Goal: Transaction & Acquisition: Obtain resource

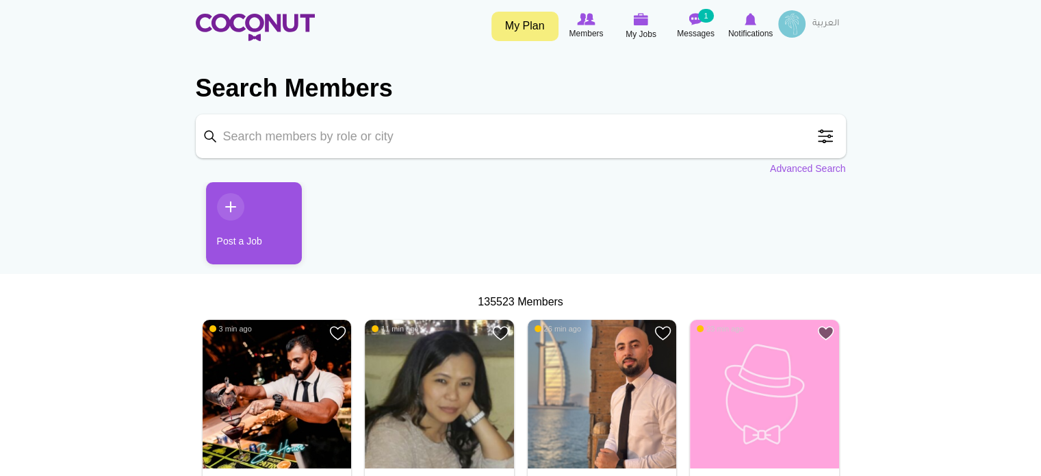
click at [824, 136] on span at bounding box center [825, 136] width 27 height 27
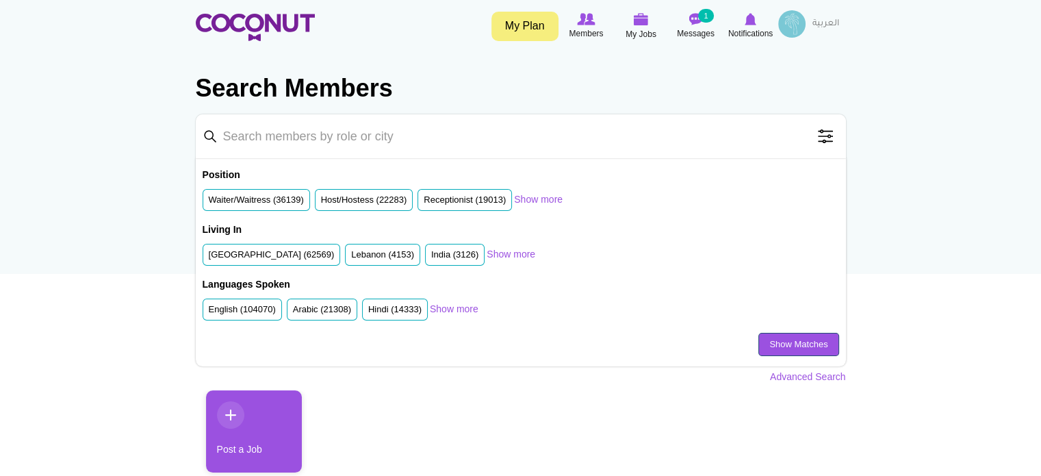
click at [765, 344] on link "Show Matches" at bounding box center [799, 344] width 80 height 23
click at [783, 370] on link "Advanced Search" at bounding box center [808, 377] width 76 height 14
click at [797, 377] on link "Advanced Search" at bounding box center [808, 377] width 76 height 14
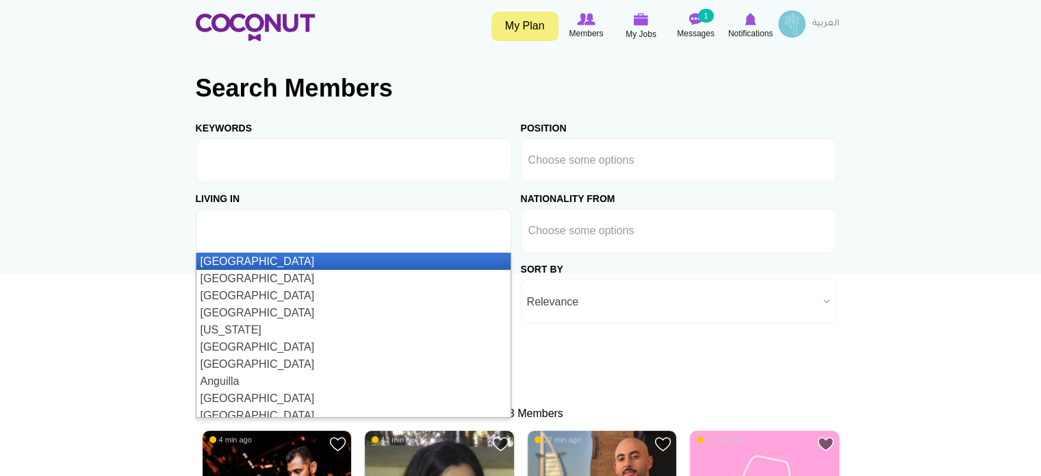
click at [294, 228] on input "text" at bounding box center [264, 231] width 123 height 12
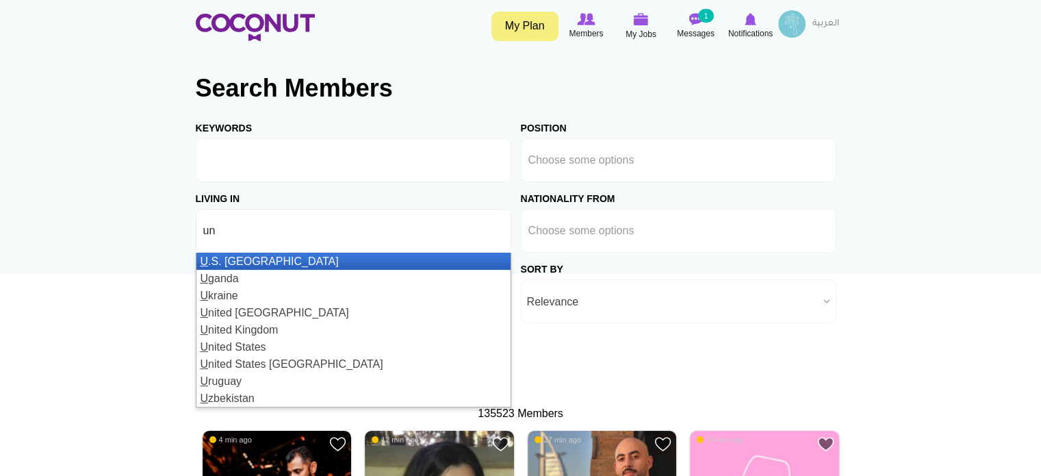
type input "uni"
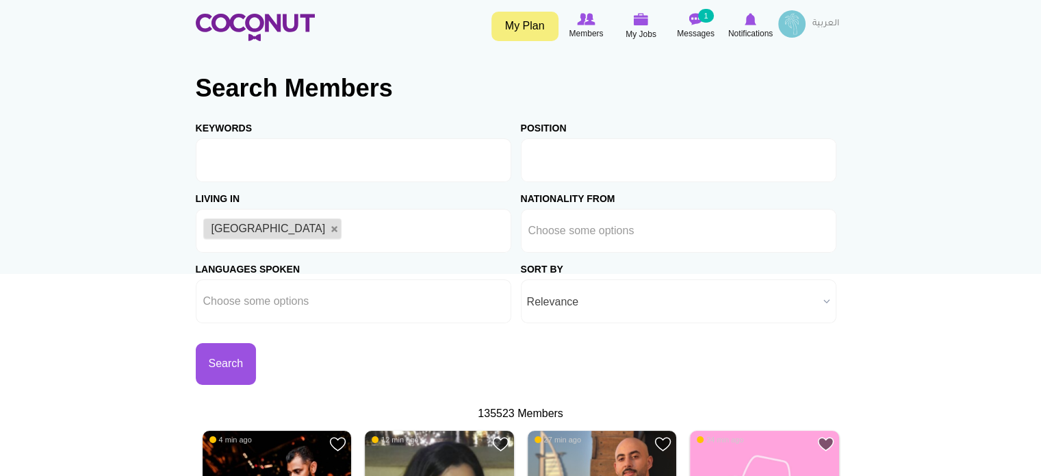
click at [608, 157] on input "text" at bounding box center [590, 160] width 123 height 12
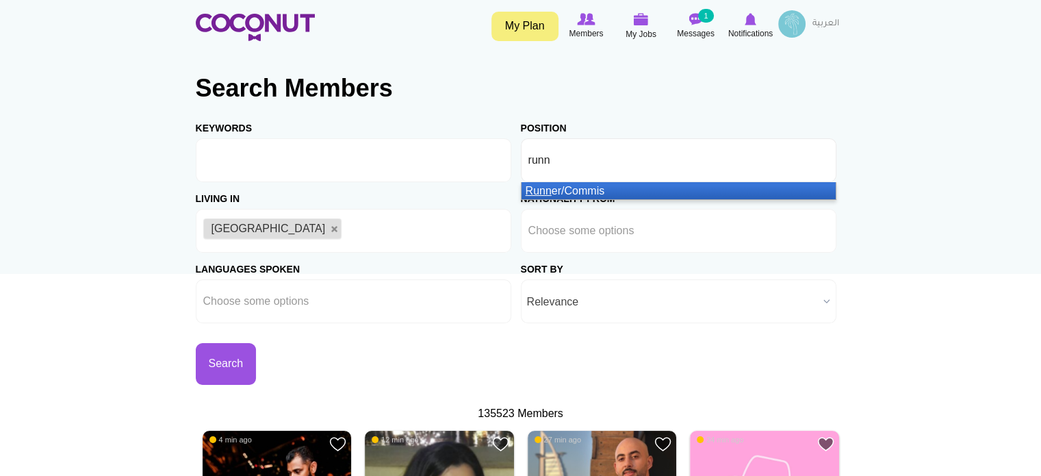
type input "runn"
click at [620, 190] on li "Runn er/Commis" at bounding box center [679, 190] width 314 height 17
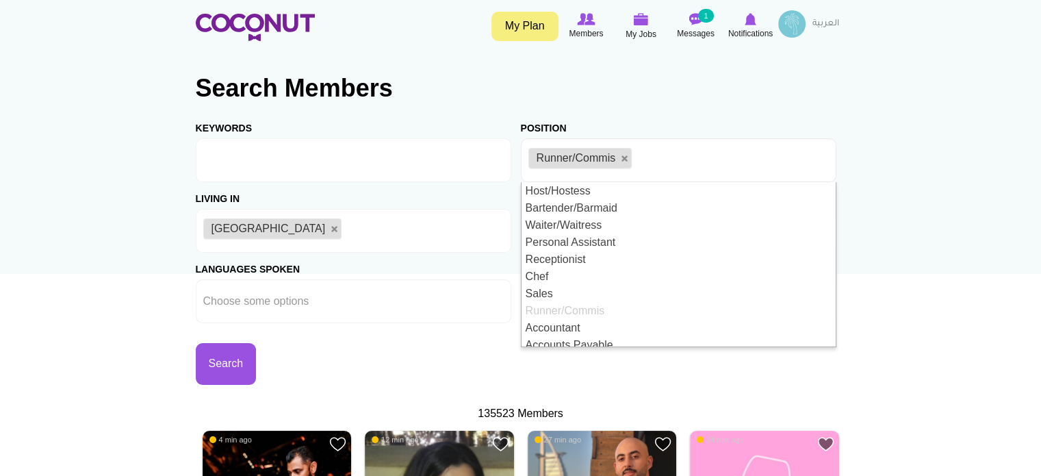
scroll to position [7, 0]
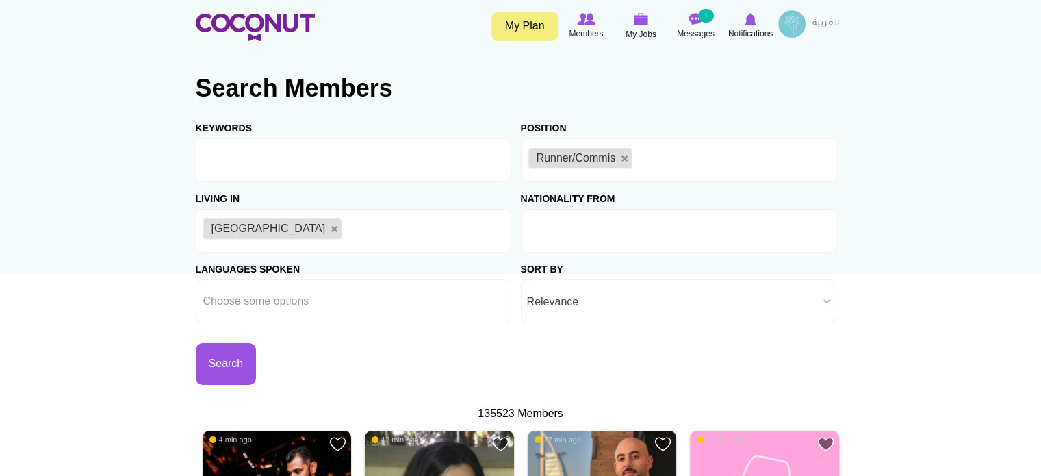
click at [664, 232] on ul at bounding box center [679, 231] width 316 height 44
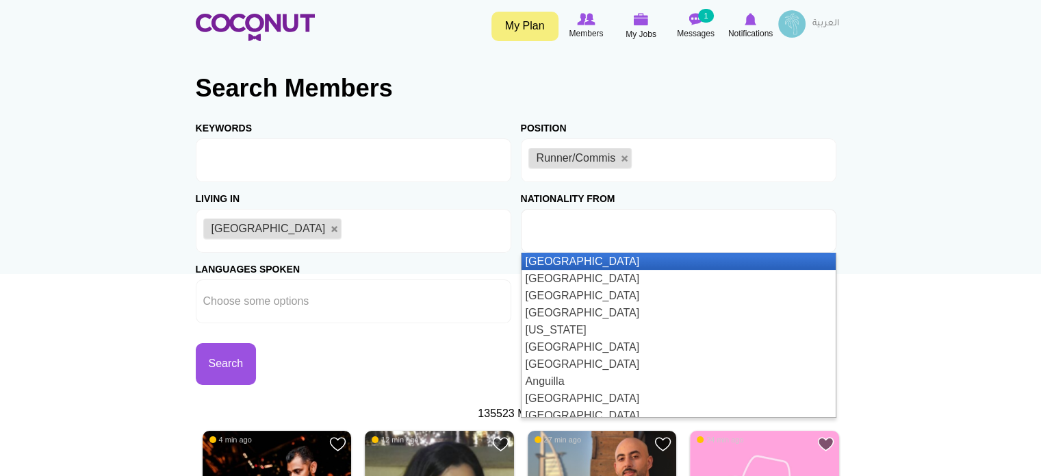
type input "Choose some options"
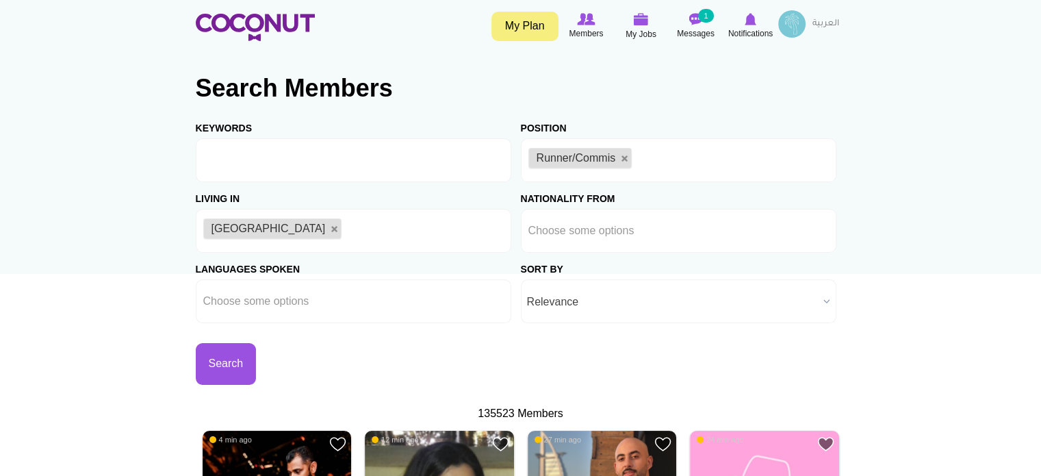
scroll to position [0, 0]
click at [619, 160] on li "Runner/Commis" at bounding box center [581, 158] width 104 height 21
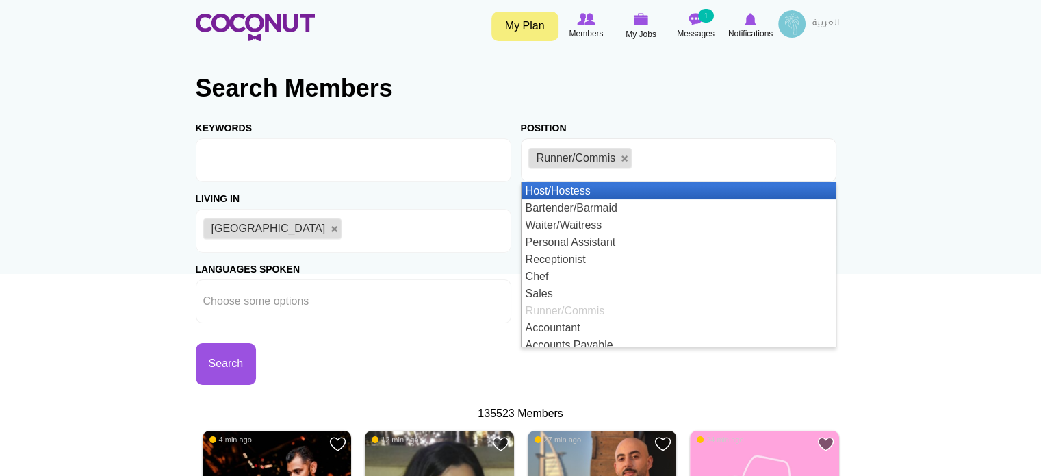
click at [623, 155] on link at bounding box center [625, 159] width 8 height 8
type input "Choose some options"
click at [624, 158] on input "text" at bounding box center [590, 160] width 123 height 12
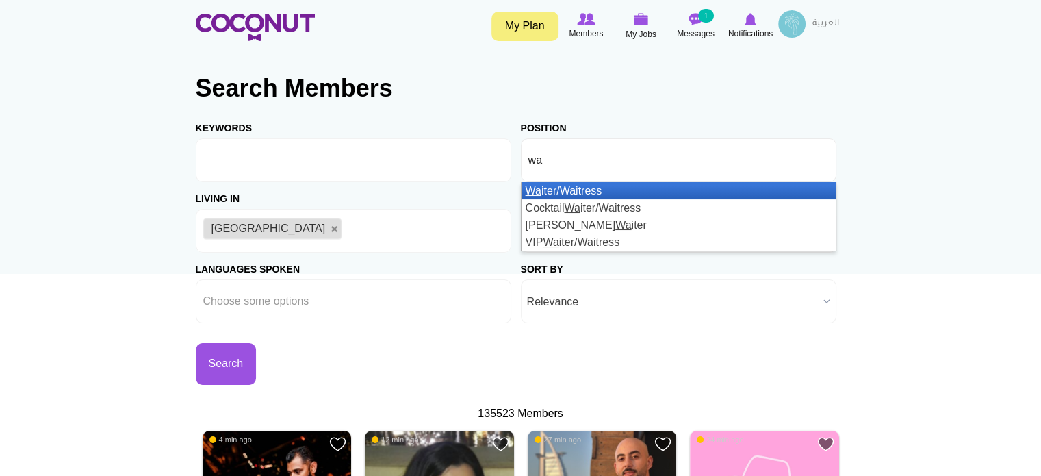
type input "wa"
click at [627, 188] on li "Wa iter/Waitress" at bounding box center [679, 190] width 314 height 17
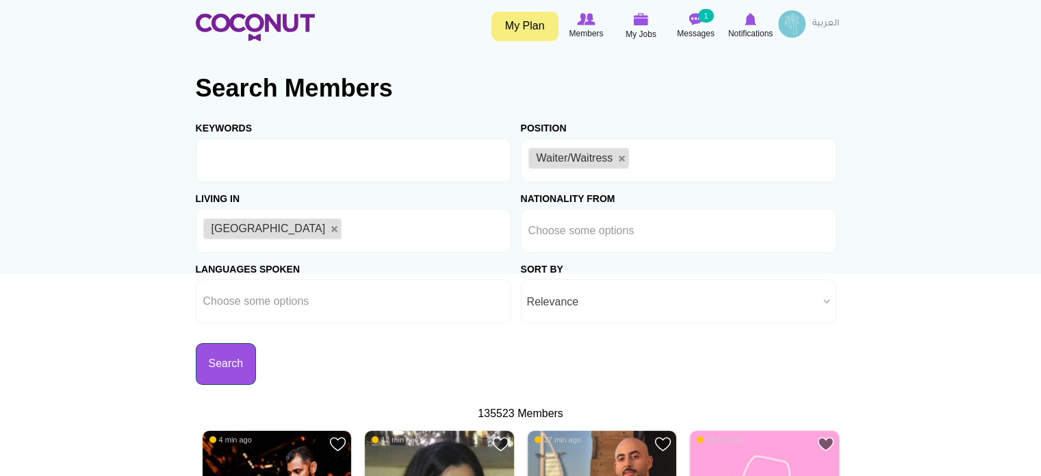
click at [210, 353] on button "Search" at bounding box center [226, 364] width 61 height 42
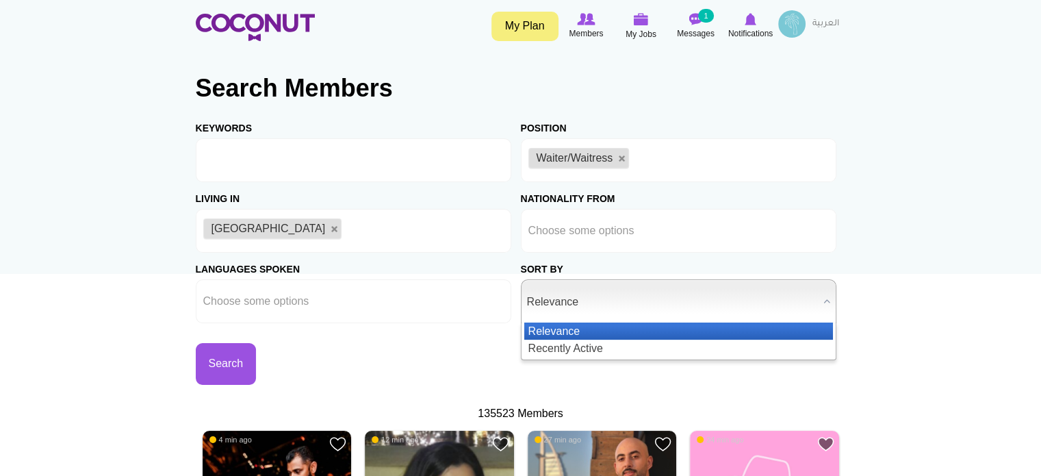
click at [608, 299] on span "Relevance" at bounding box center [672, 302] width 291 height 44
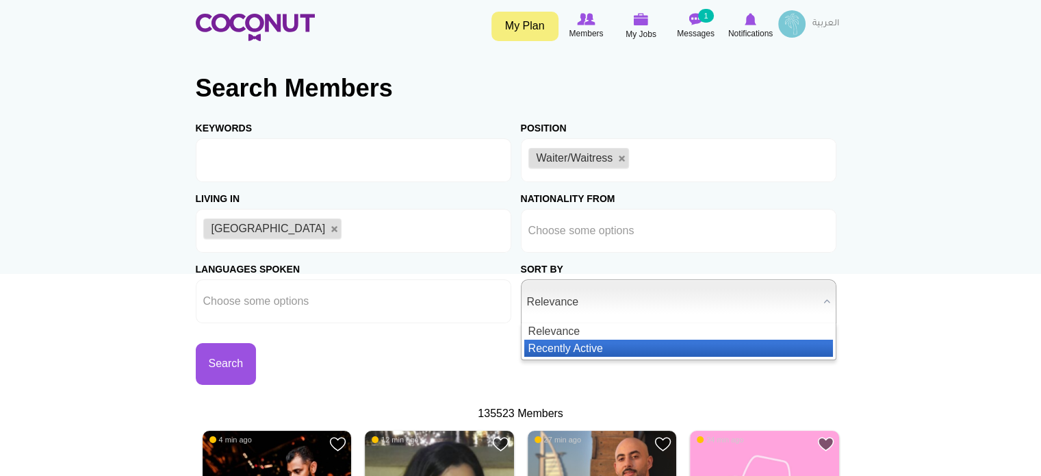
click at [600, 348] on li "Recently Active" at bounding box center [679, 348] width 309 height 17
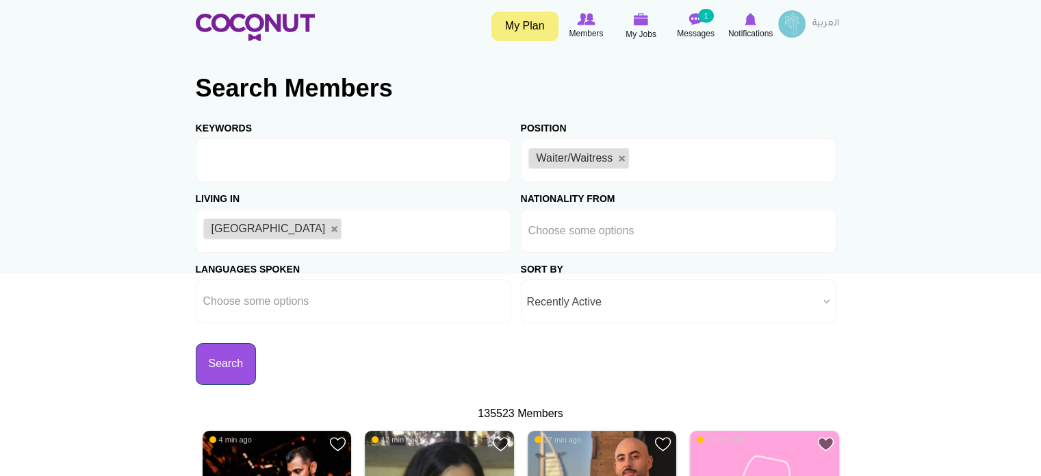
click at [244, 358] on button "Search" at bounding box center [226, 364] width 61 height 42
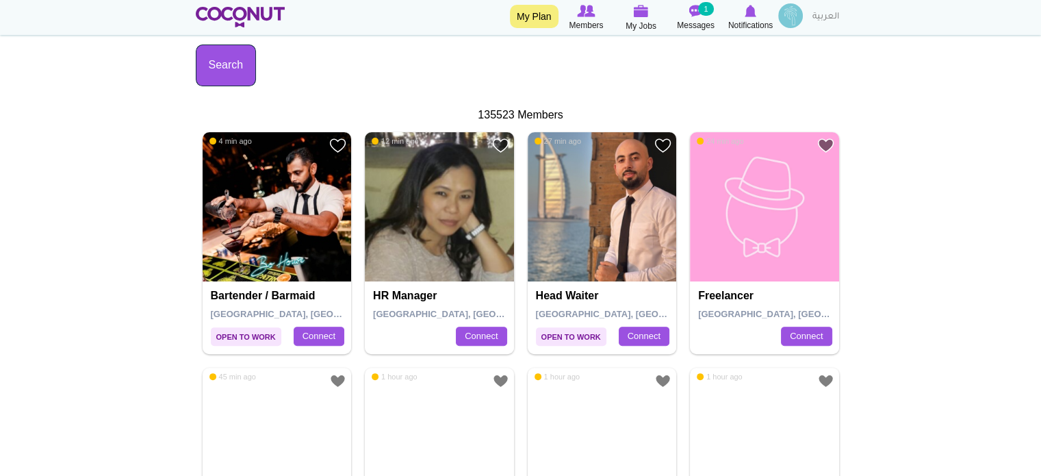
scroll to position [479, 0]
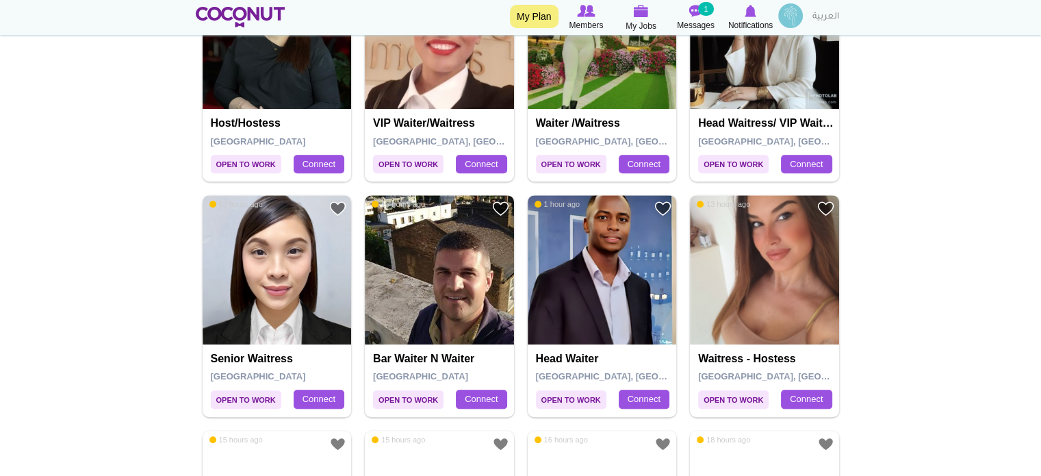
scroll to position [753, 0]
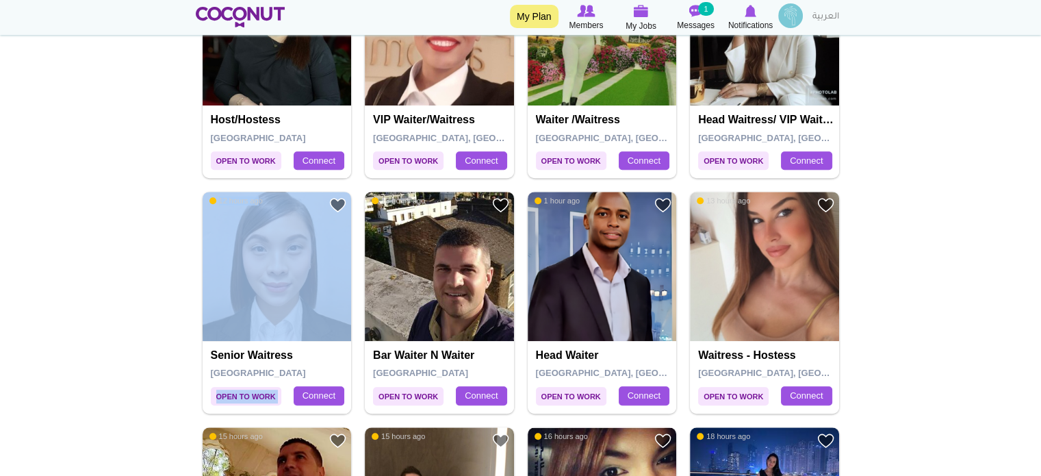
drag, startPoint x: 260, startPoint y: 200, endPoint x: 203, endPoint y: 210, distance: 57.6
click at [203, 210] on div "Add to Favourites Open to Work 12 hours ago Senior Waitress United Arab Emirate…" at bounding box center [277, 302] width 149 height 221
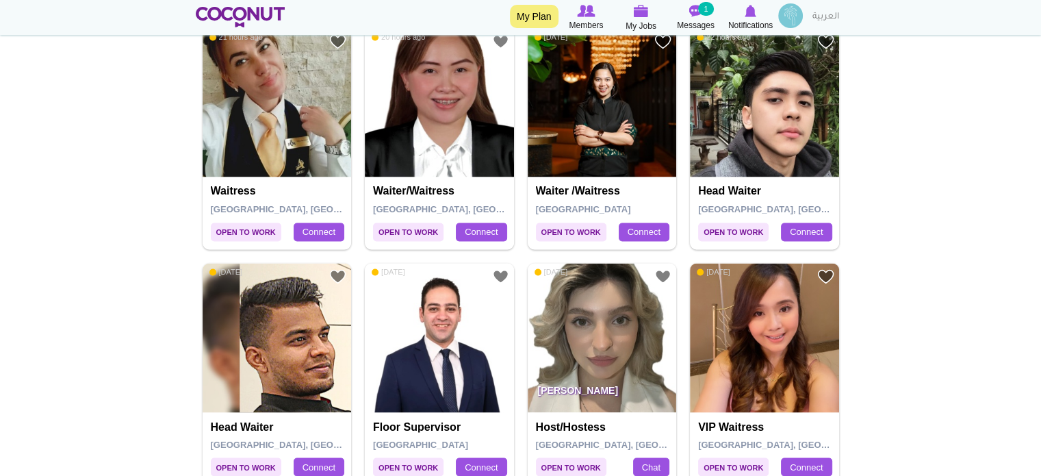
scroll to position [2328, 0]
click at [794, 22] on img at bounding box center [791, 15] width 25 height 25
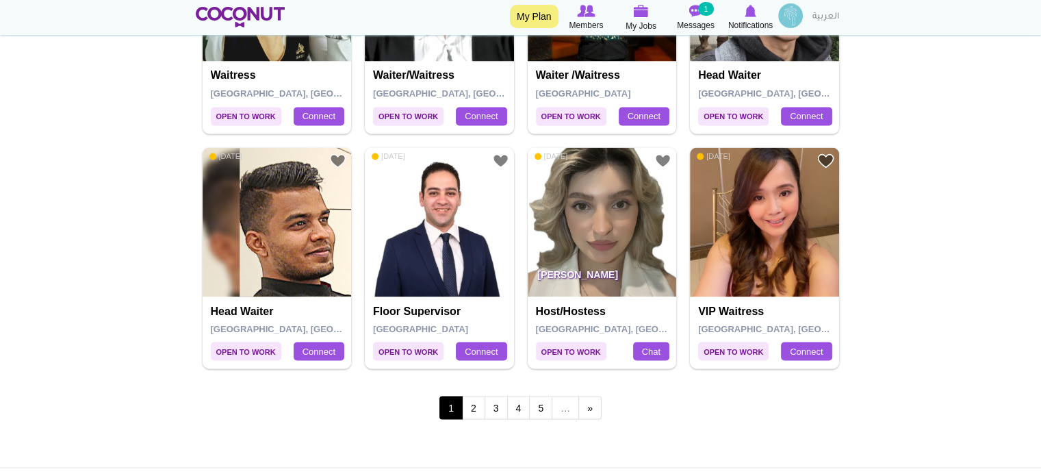
scroll to position [2528, 0]
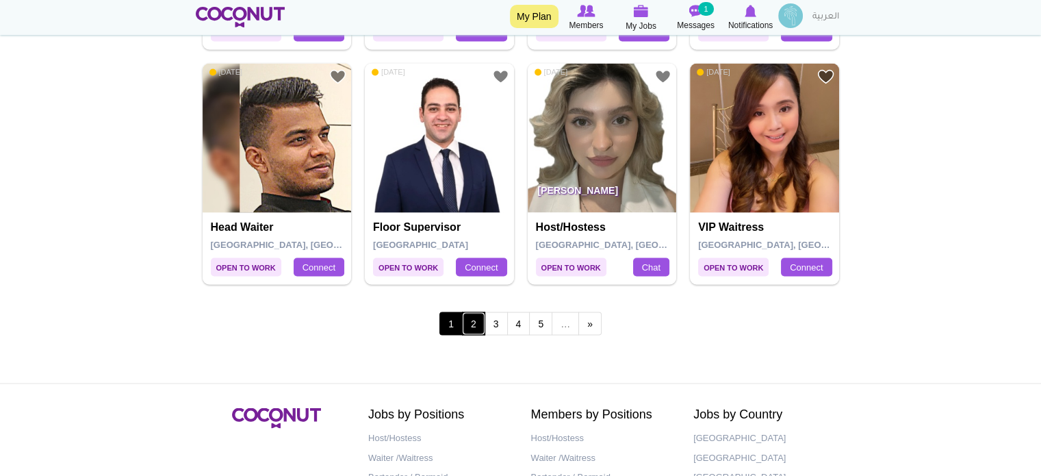
click at [470, 327] on link "2" at bounding box center [473, 323] width 23 height 23
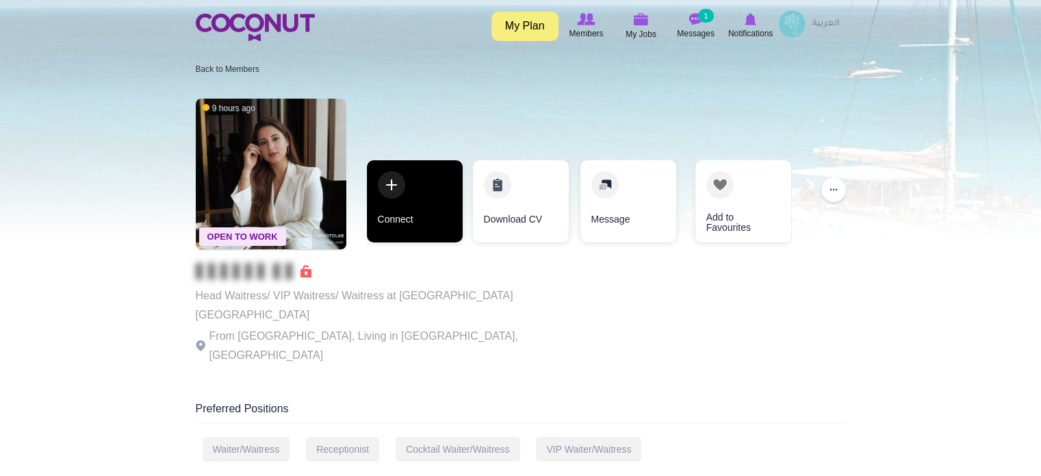
click at [426, 208] on link "Connect" at bounding box center [415, 201] width 96 height 82
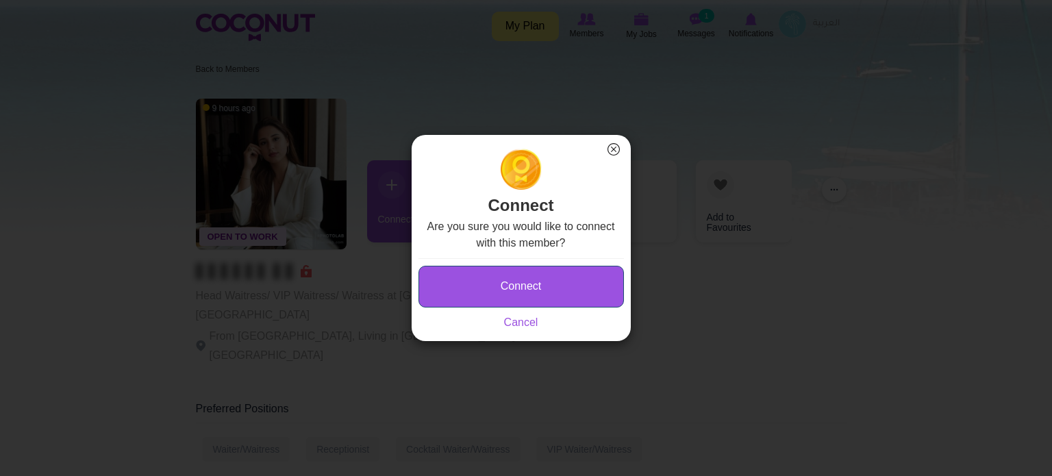
click at [474, 287] on button "Connect" at bounding box center [520, 287] width 205 height 42
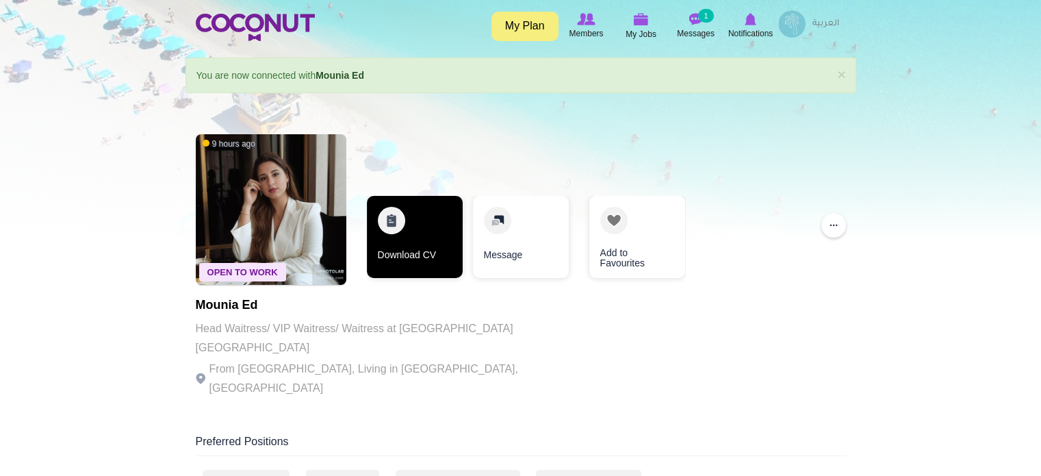
click at [416, 250] on link "Download CV" at bounding box center [415, 237] width 96 height 82
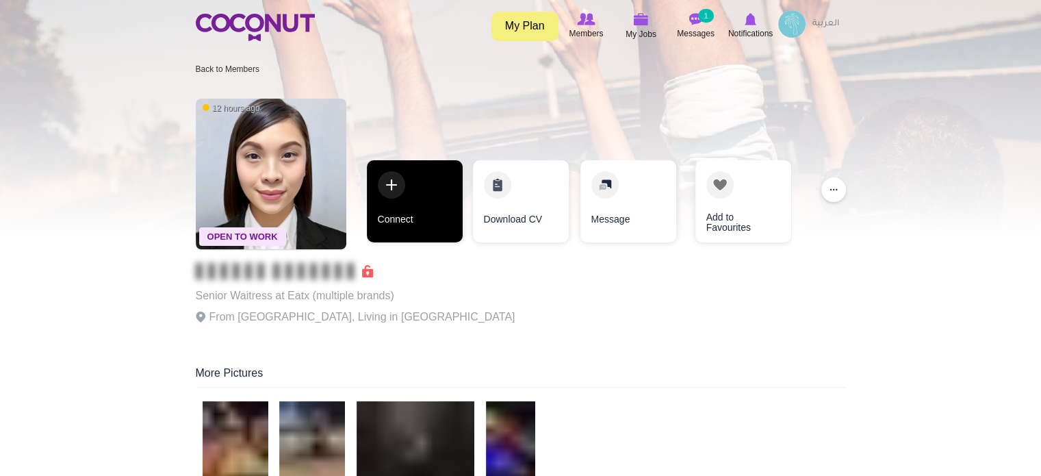
click at [435, 188] on link "Connect" at bounding box center [415, 201] width 96 height 82
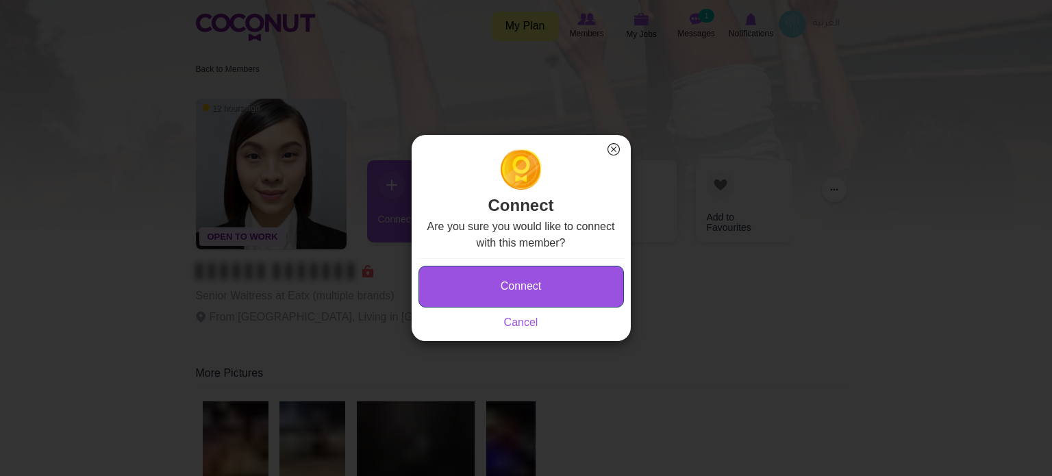
click at [480, 286] on button "Connect" at bounding box center [520, 287] width 205 height 42
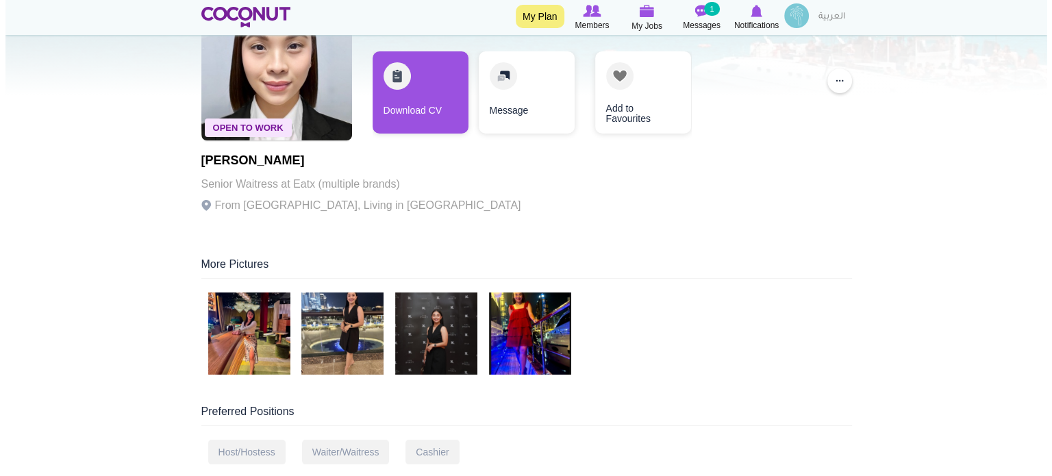
scroll to position [205, 0]
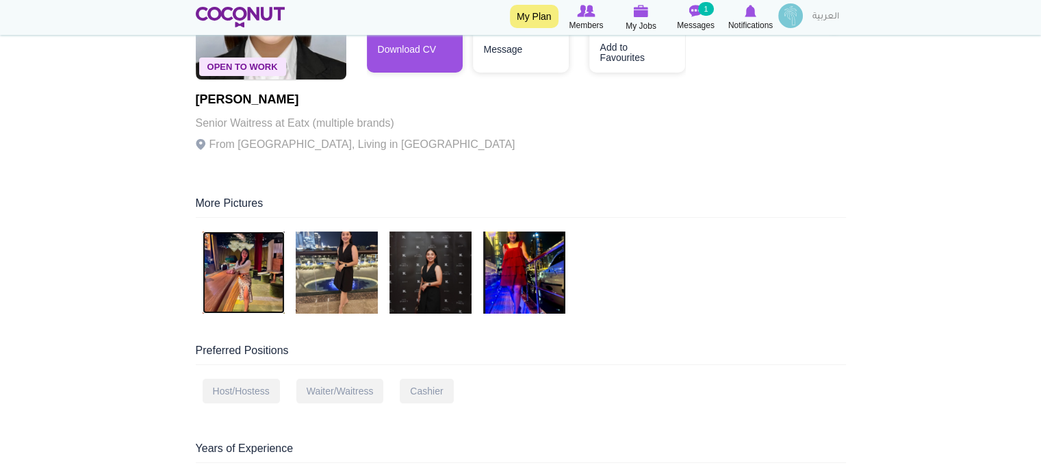
click at [242, 257] on img at bounding box center [244, 272] width 82 height 82
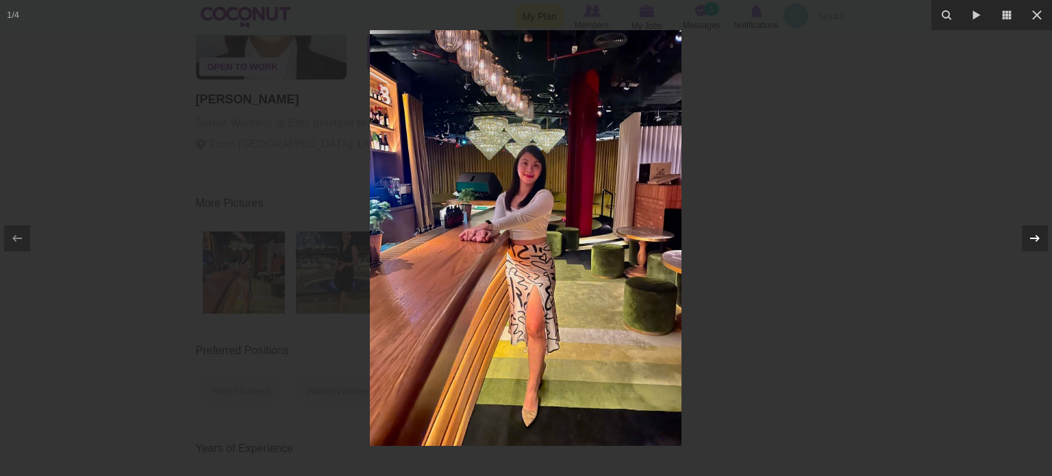
click at [1039, 239] on icon at bounding box center [1034, 238] width 16 height 16
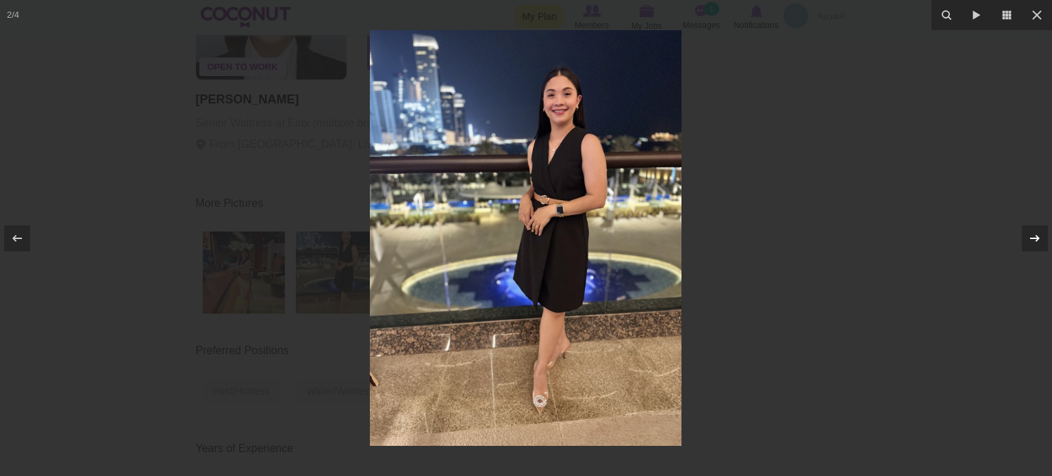
click at [1039, 239] on icon at bounding box center [1034, 238] width 16 height 16
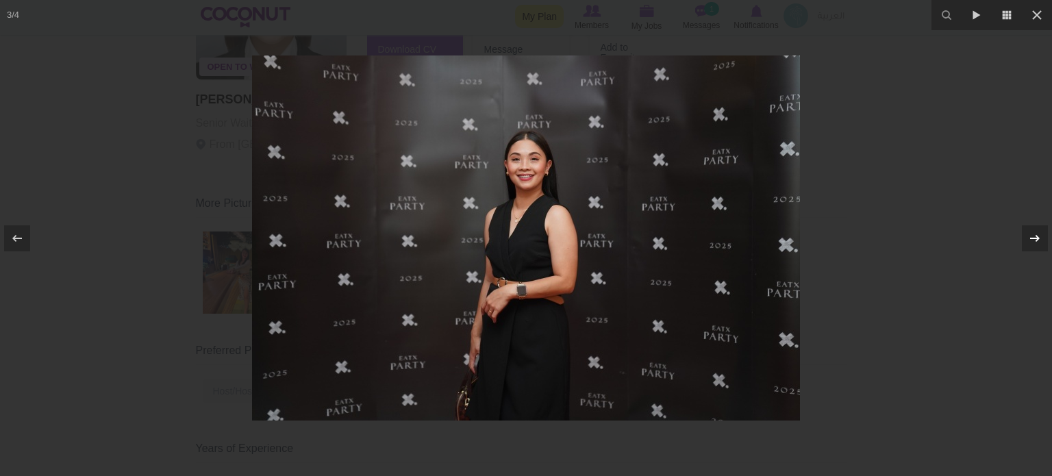
click at [1039, 239] on icon at bounding box center [1034, 238] width 16 height 16
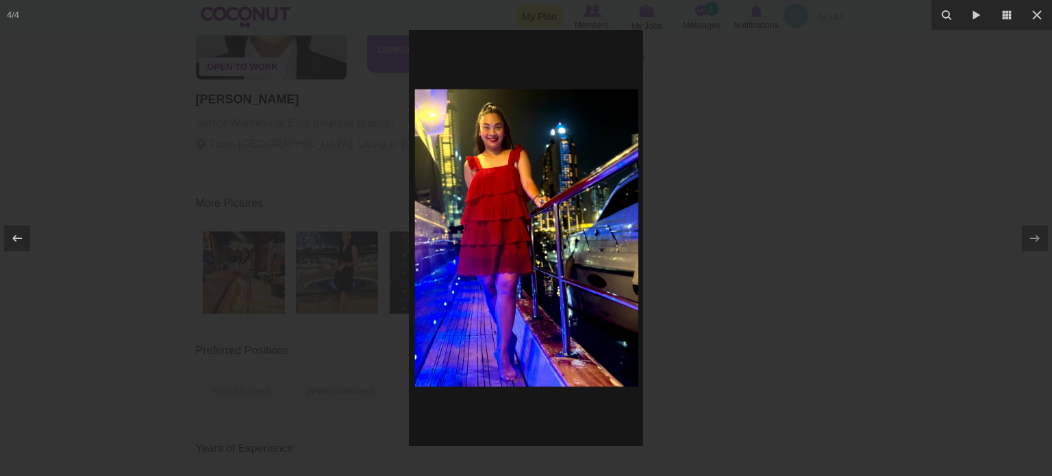
click at [891, 226] on div at bounding box center [526, 238] width 1052 height 476
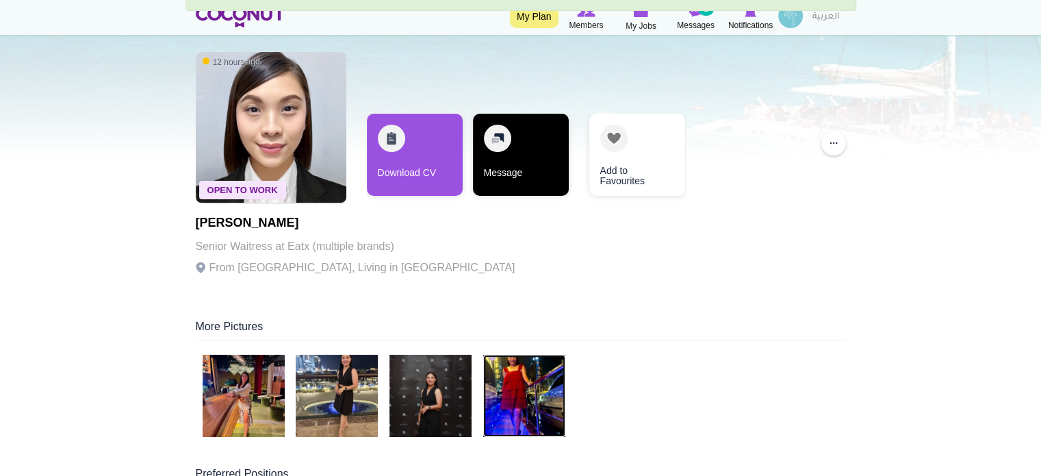
scroll to position [68, 0]
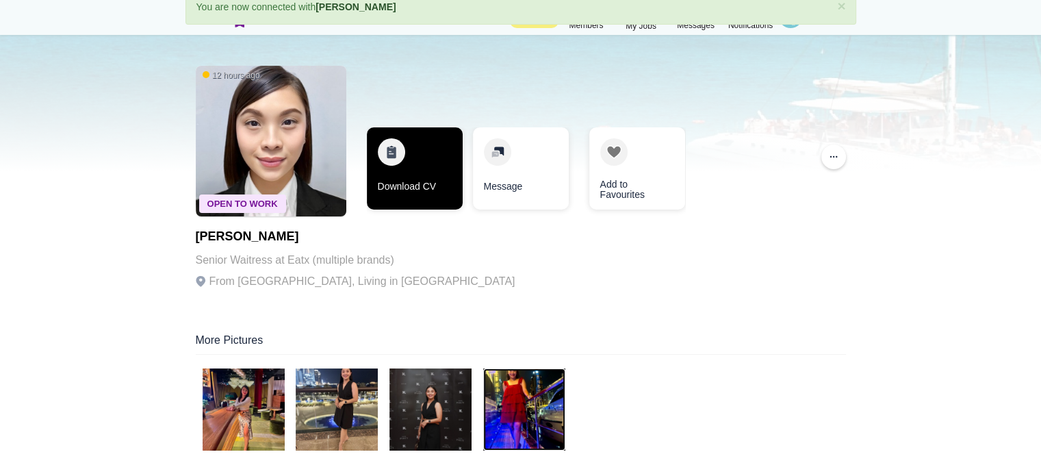
click at [438, 154] on link "Download CV" at bounding box center [415, 168] width 96 height 82
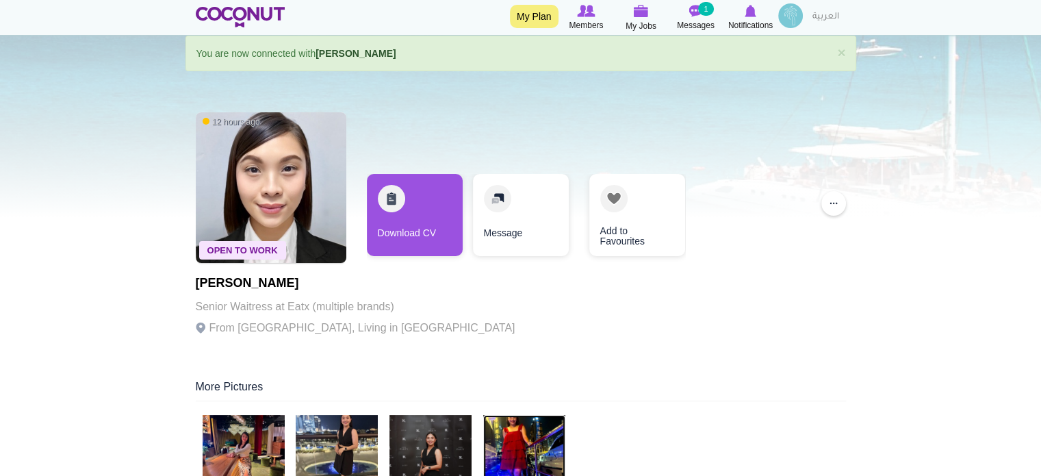
scroll to position [0, 0]
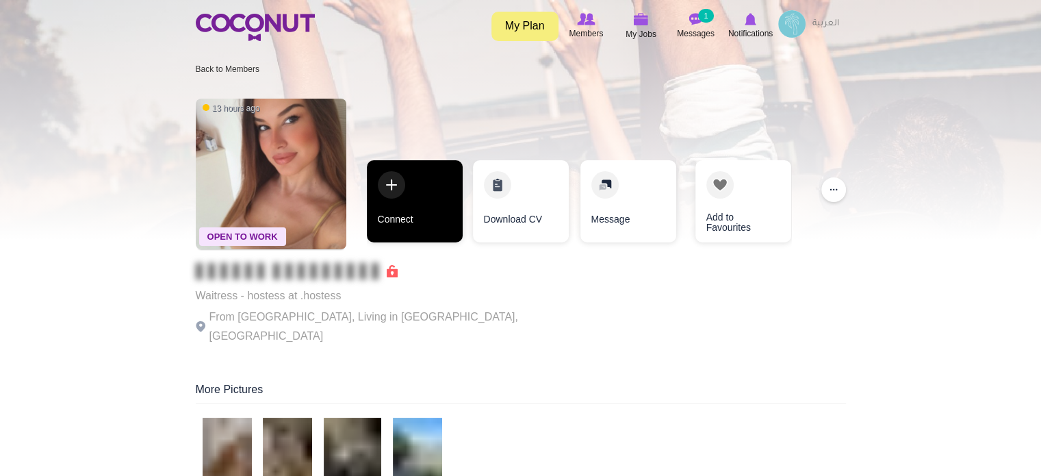
click at [435, 190] on link "Connect" at bounding box center [415, 201] width 96 height 82
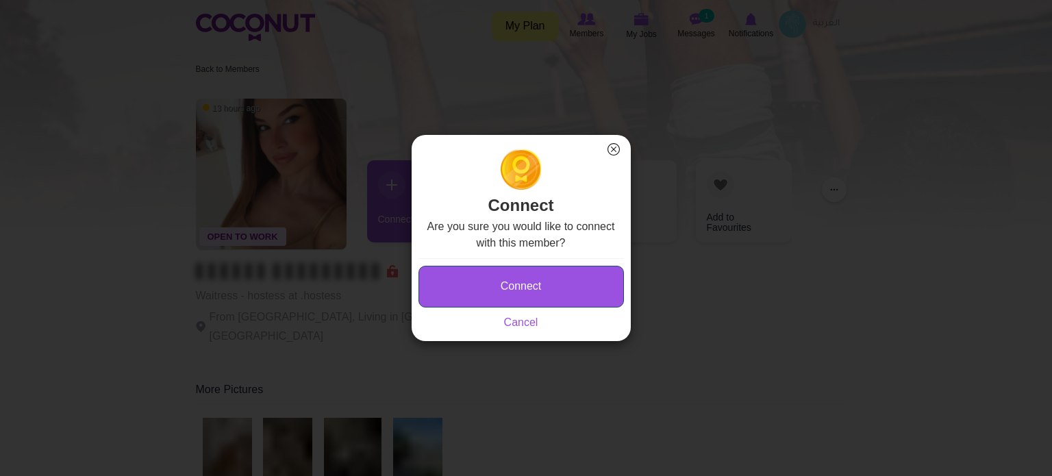
click at [504, 291] on button "Connect" at bounding box center [520, 287] width 205 height 42
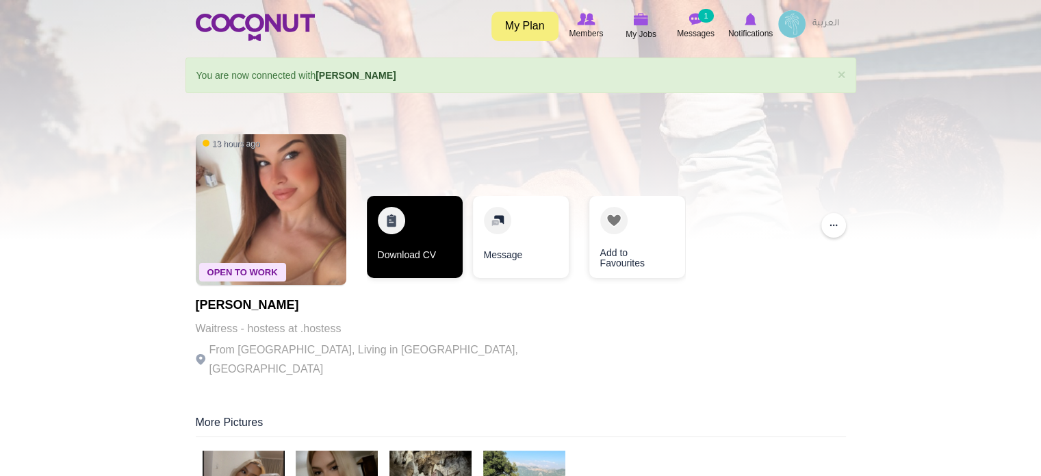
click at [386, 218] on link "Download CV" at bounding box center [415, 237] width 96 height 82
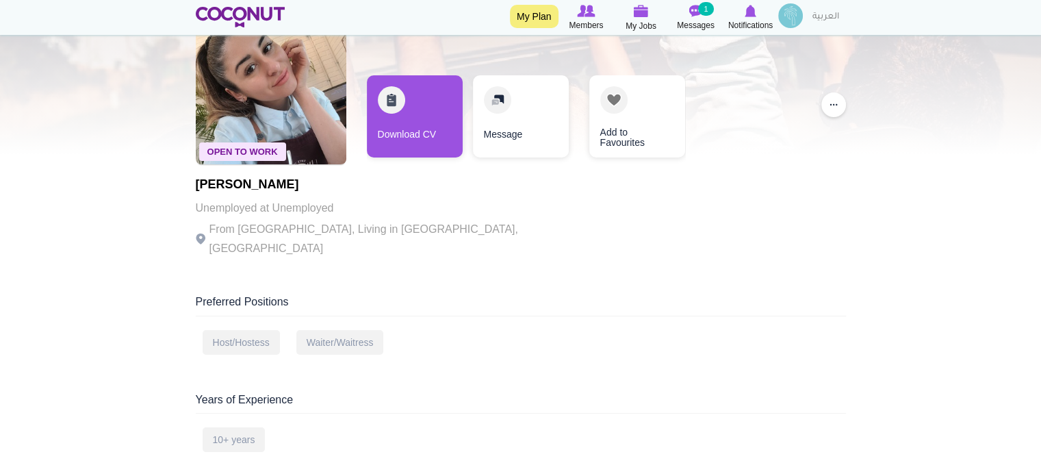
scroll to position [68, 0]
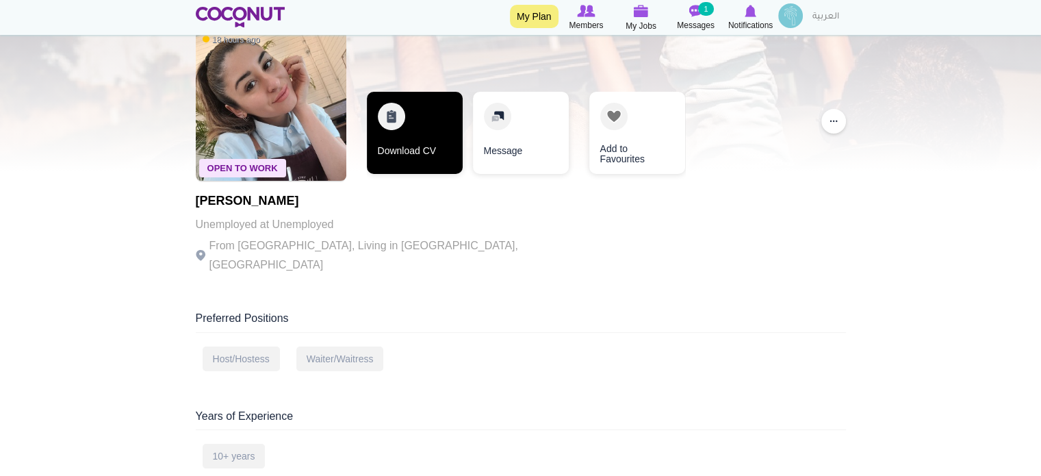
click at [406, 130] on link "Download CV" at bounding box center [415, 133] width 96 height 82
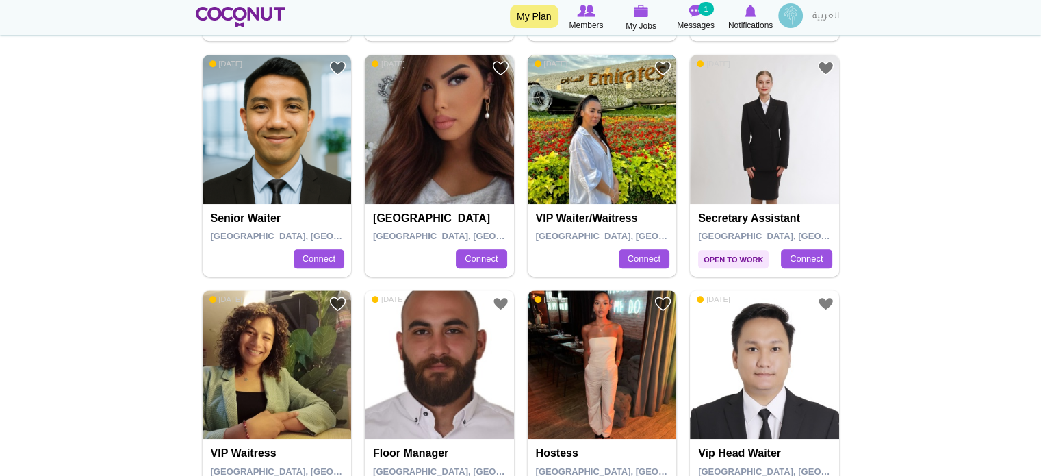
scroll to position [1027, 0]
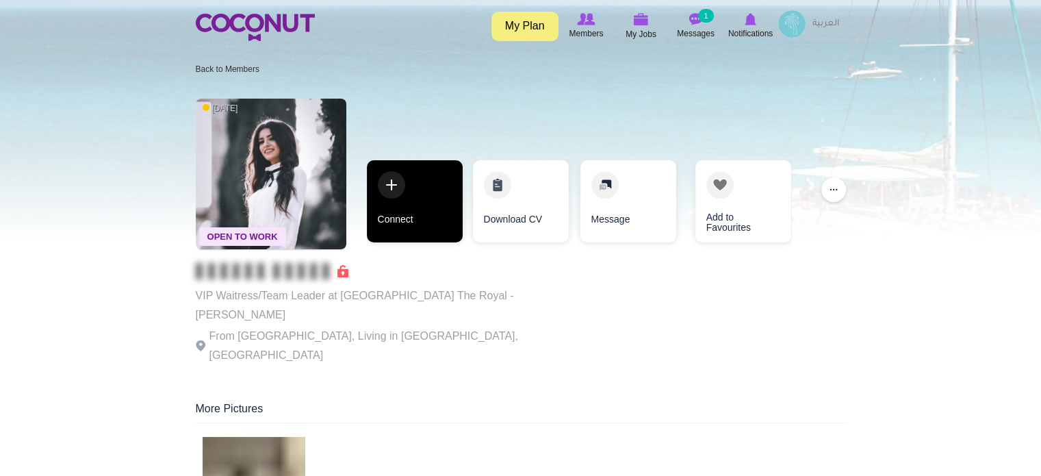
click at [429, 177] on link "Connect" at bounding box center [415, 201] width 96 height 82
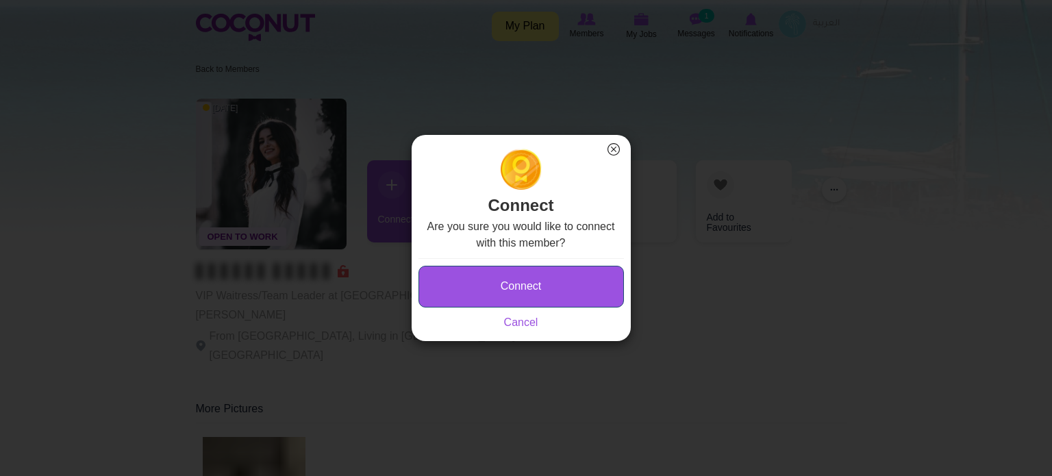
click at [505, 288] on button "Connect" at bounding box center [520, 287] width 205 height 42
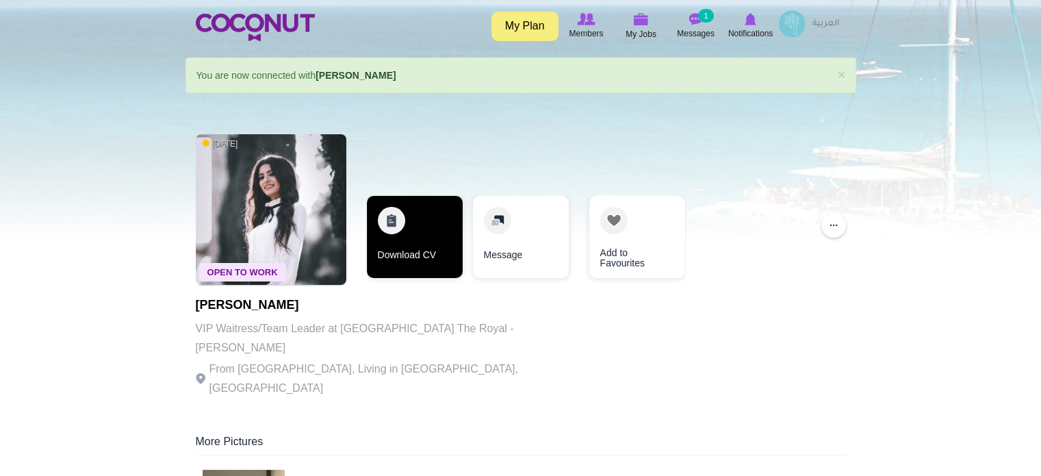
click at [419, 210] on link "Download CV" at bounding box center [415, 237] width 96 height 82
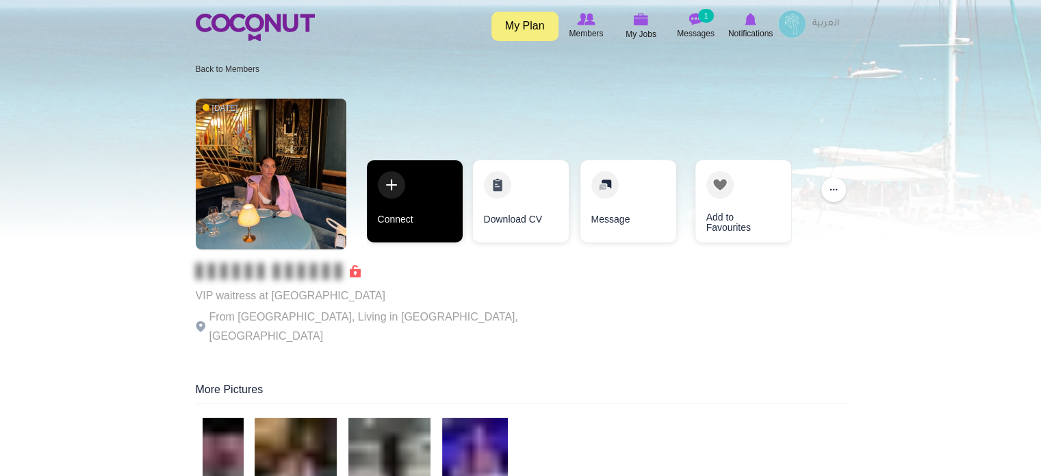
click at [401, 185] on link "Connect" at bounding box center [415, 201] width 96 height 82
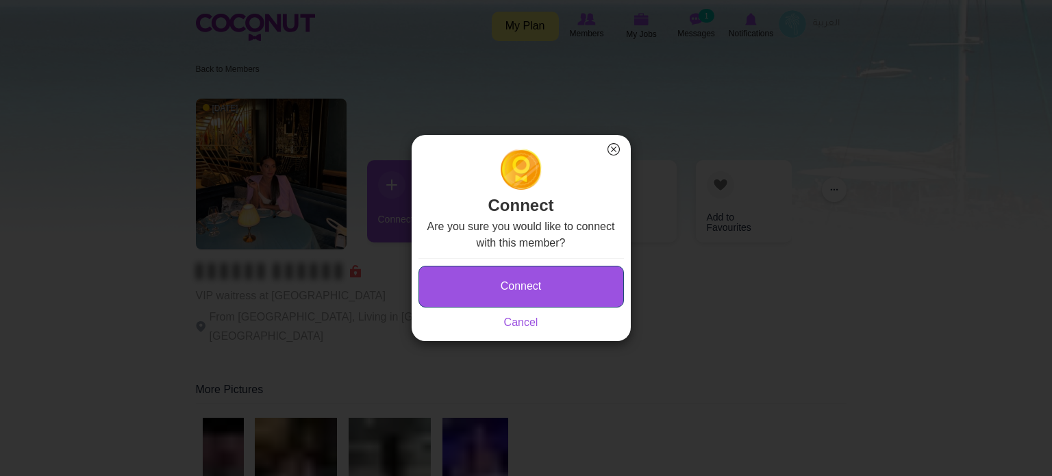
click at [514, 296] on button "Connect" at bounding box center [520, 287] width 205 height 42
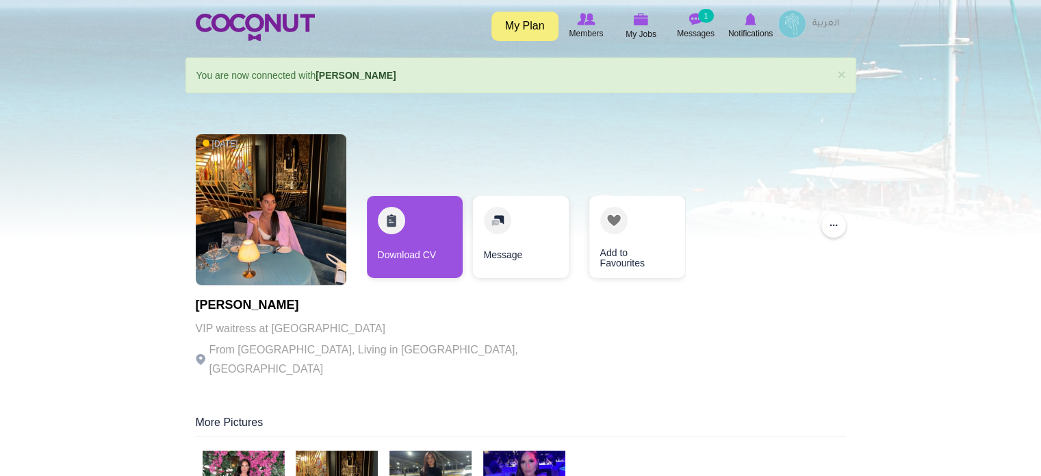
click at [435, 242] on link "Download CV" at bounding box center [415, 237] width 96 height 82
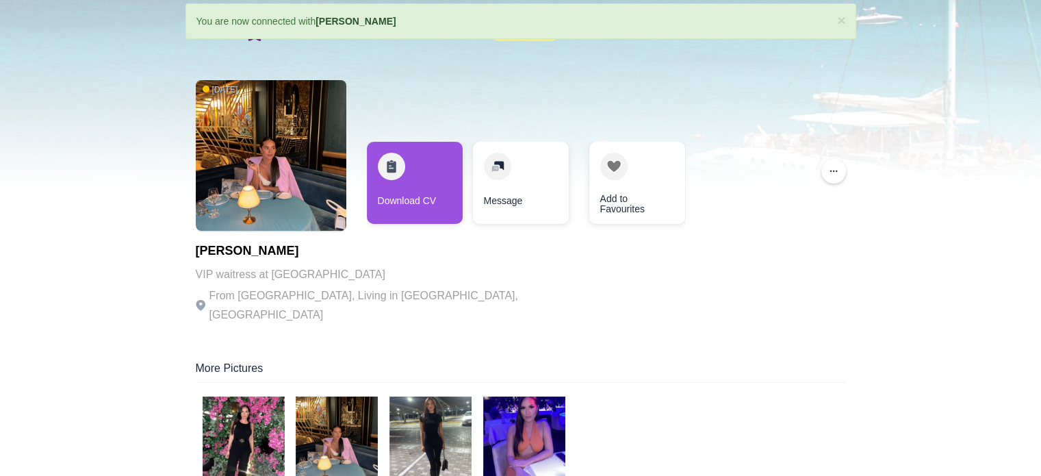
scroll to position [205, 0]
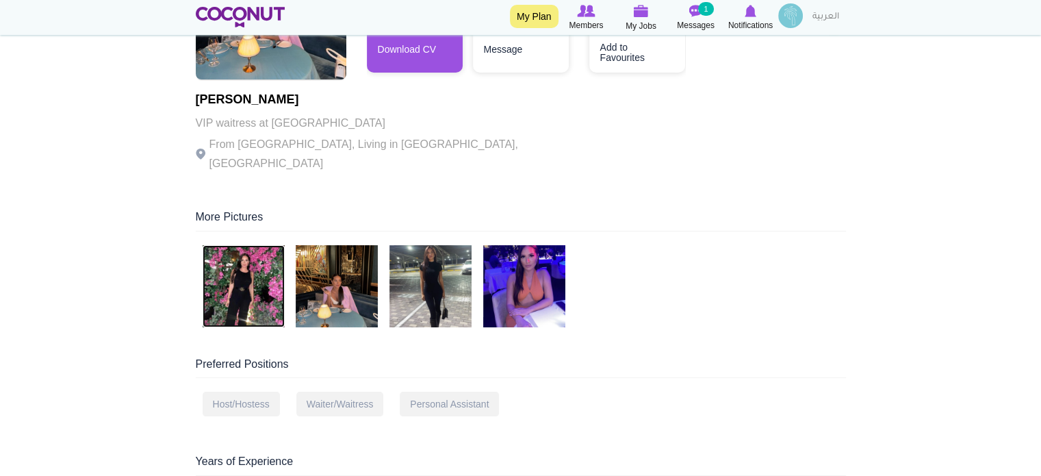
click at [265, 270] on img at bounding box center [244, 286] width 82 height 82
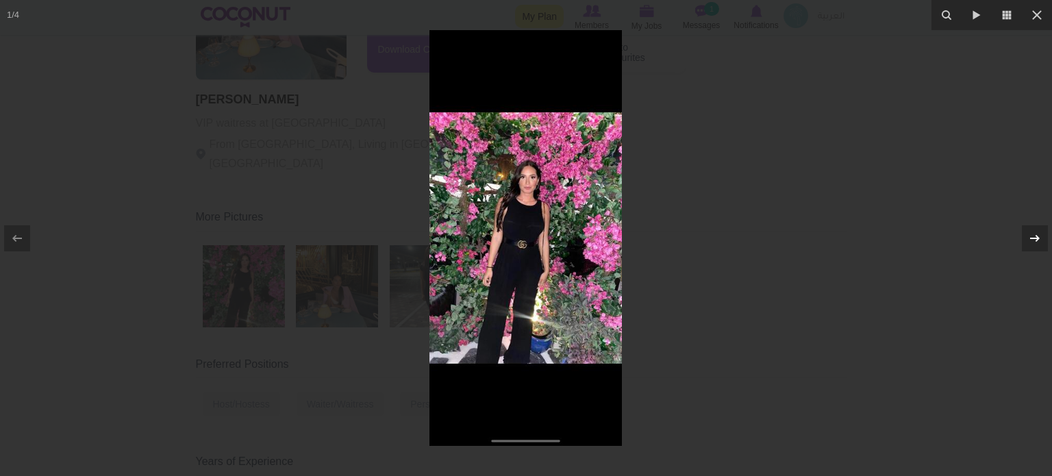
click at [1033, 232] on icon at bounding box center [1034, 238] width 16 height 16
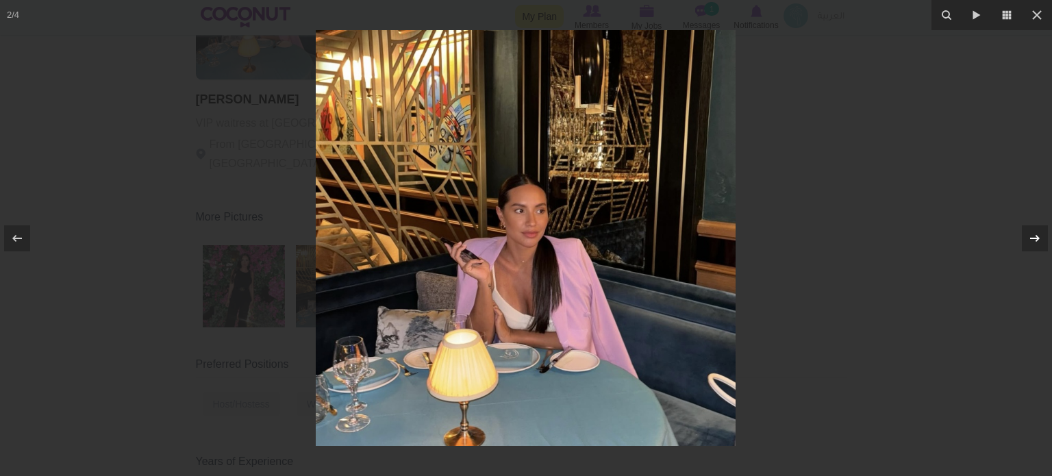
click at [1033, 232] on icon at bounding box center [1034, 238] width 16 height 16
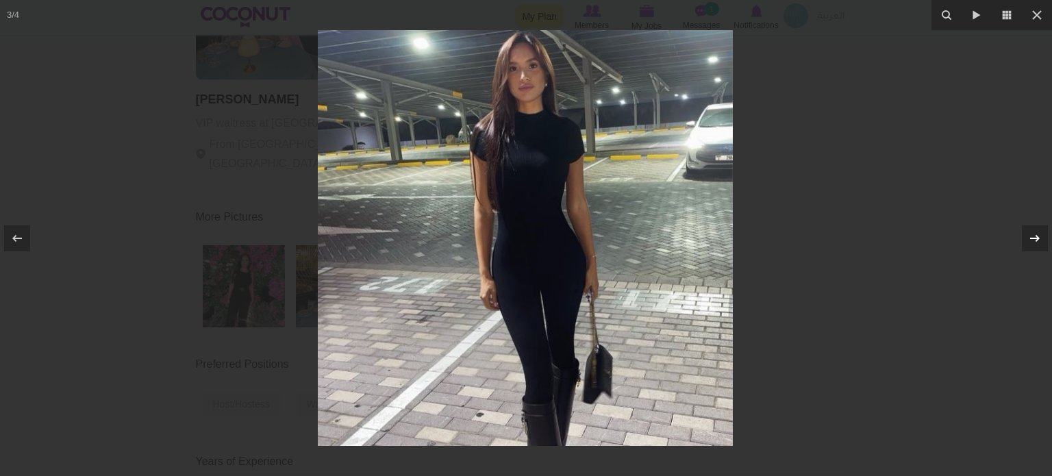
click at [1033, 232] on icon at bounding box center [1034, 238] width 16 height 16
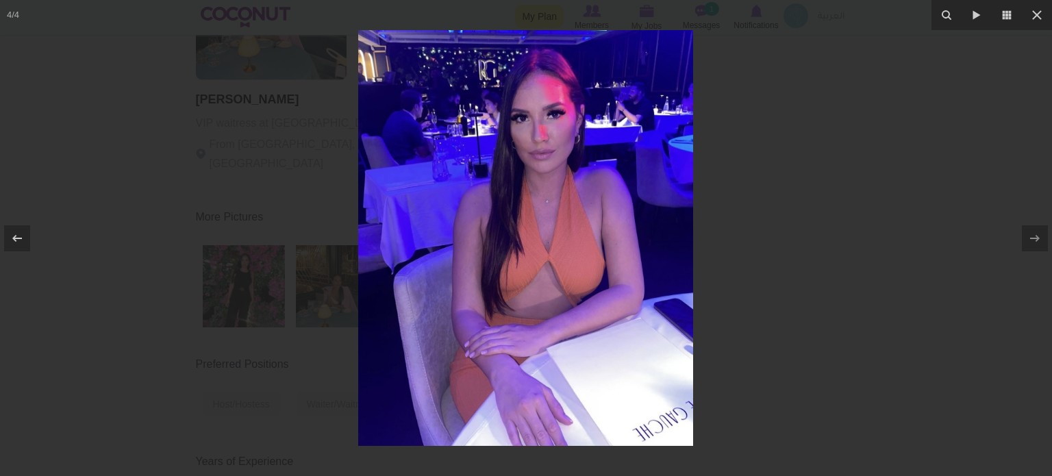
click at [875, 210] on div at bounding box center [526, 238] width 1052 height 476
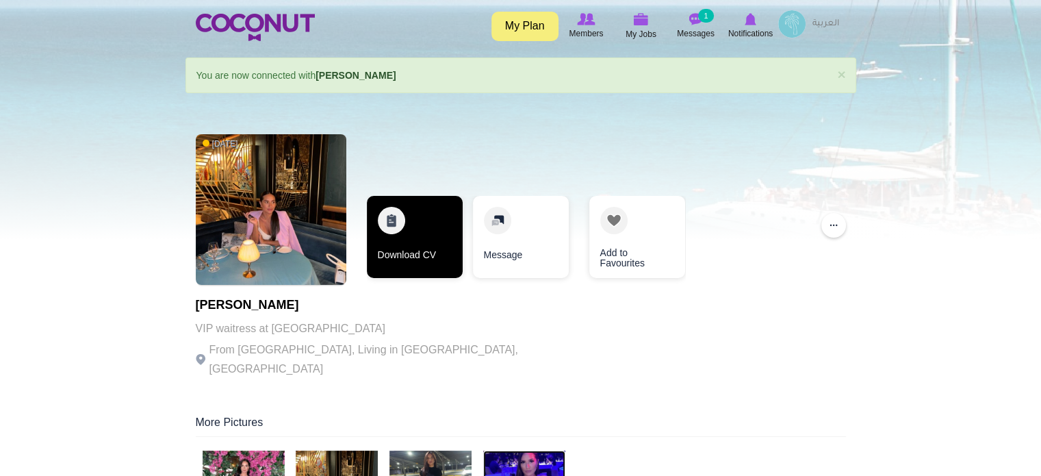
click at [422, 217] on link "Download CV" at bounding box center [415, 237] width 96 height 82
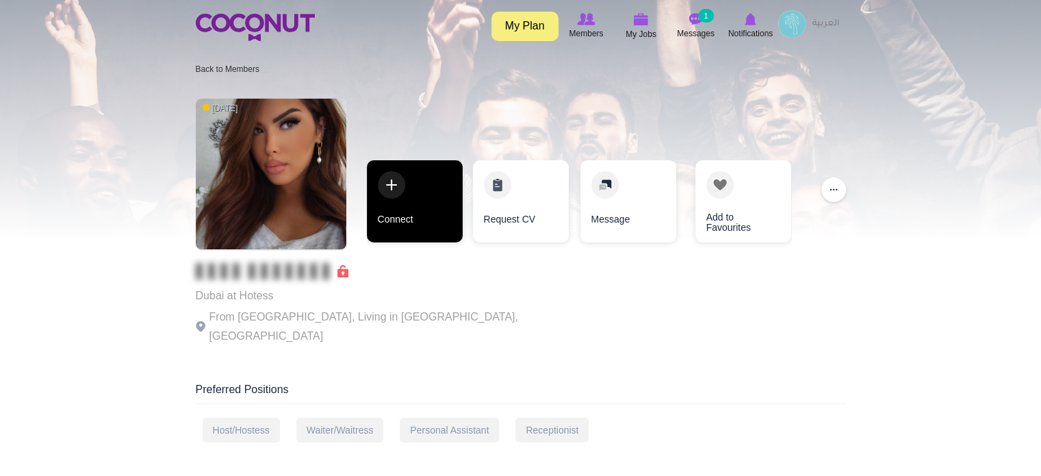
click at [425, 210] on link "Connect" at bounding box center [415, 201] width 96 height 82
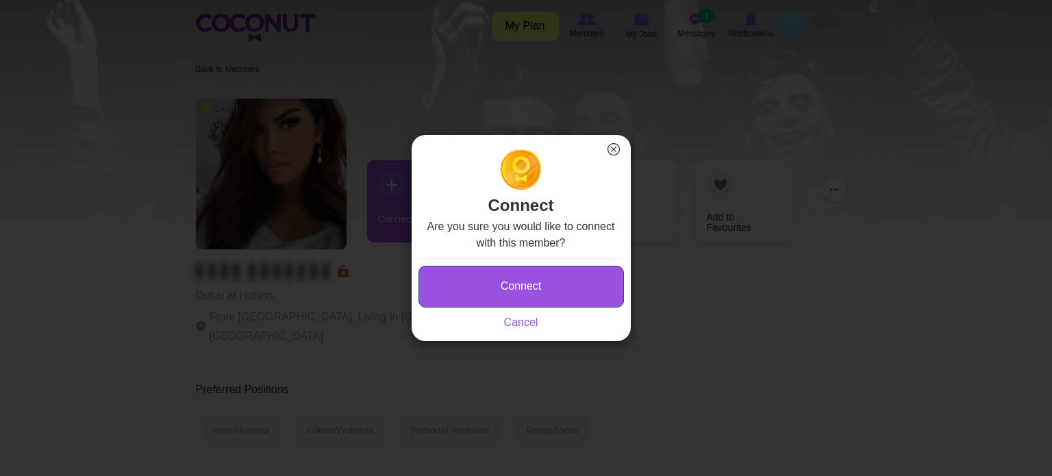
click at [501, 296] on button "Connect" at bounding box center [520, 287] width 205 height 42
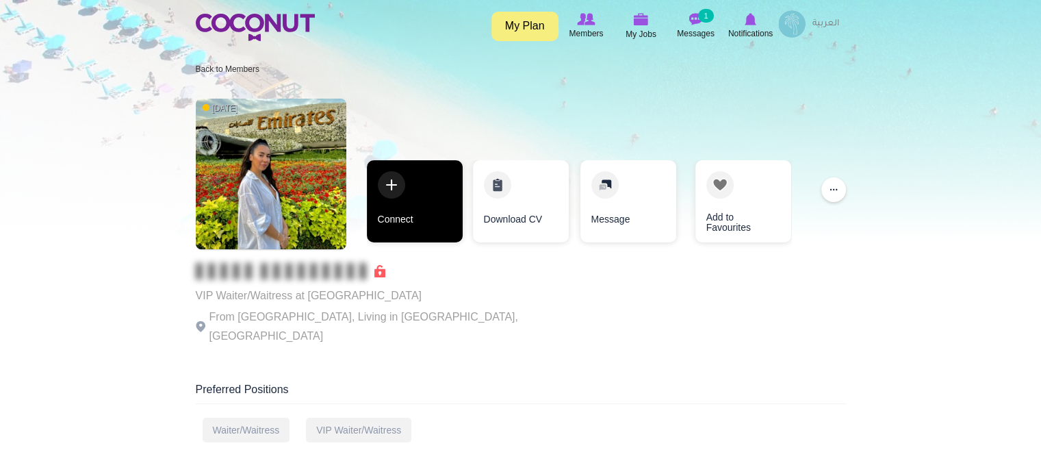
click at [404, 194] on link "Connect" at bounding box center [415, 201] width 96 height 82
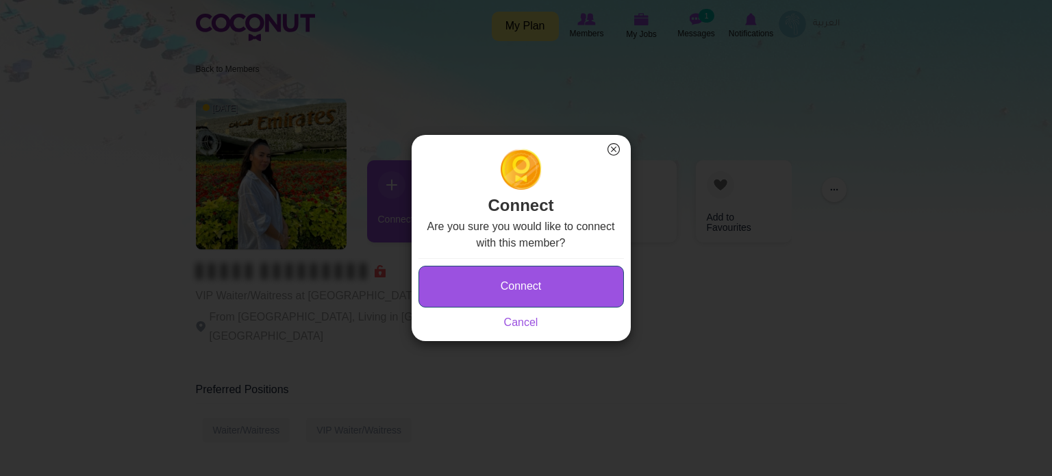
click at [499, 284] on button "Connect" at bounding box center [520, 287] width 205 height 42
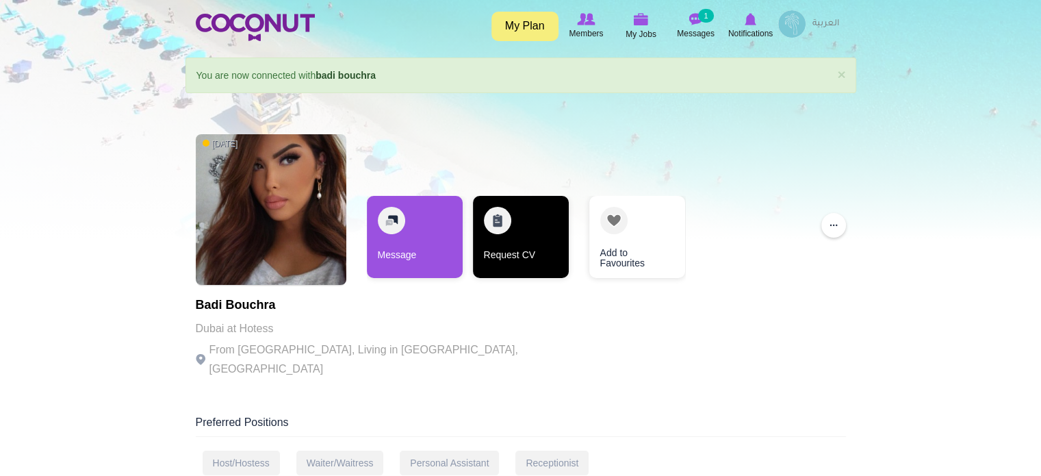
click at [503, 231] on link "Request CV" at bounding box center [521, 237] width 96 height 82
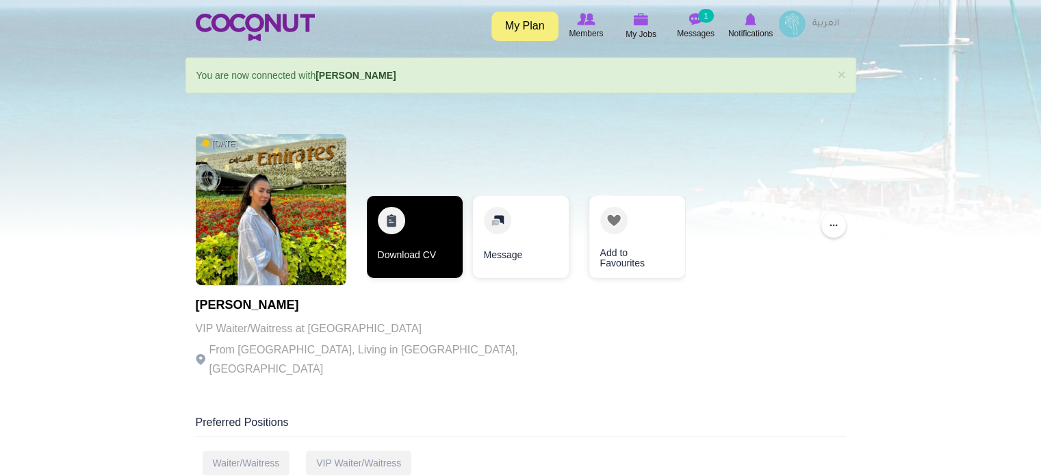
click at [422, 233] on link "Download CV" at bounding box center [415, 237] width 96 height 82
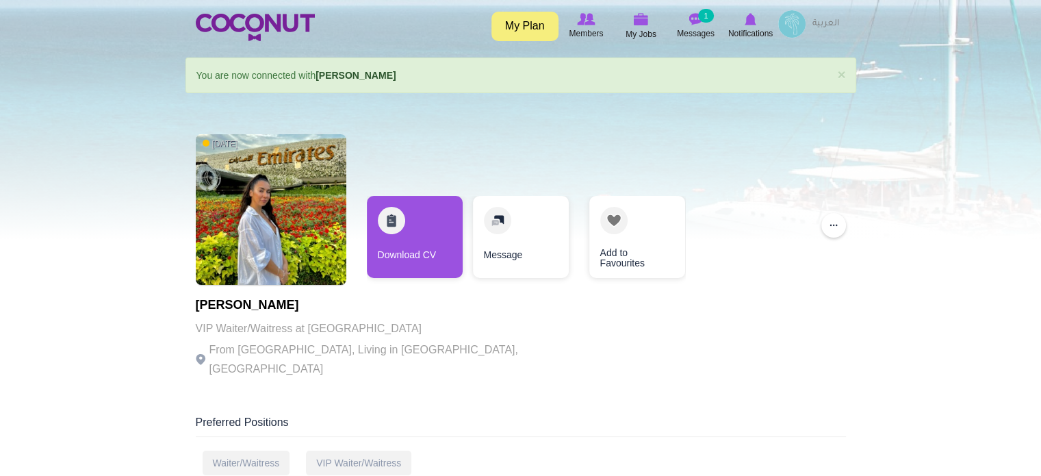
drag, startPoint x: 197, startPoint y: 304, endPoint x: 339, endPoint y: 305, distance: 142.4
click at [339, 305] on h1 "Stevi Efthymiou" at bounding box center [384, 306] width 377 height 14
copy h1 "Stevi Efthymiou"
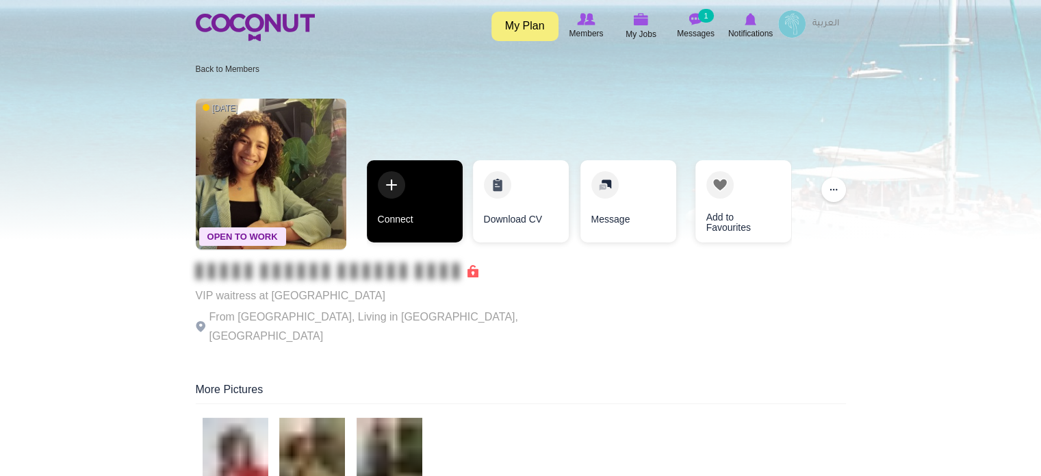
click at [408, 199] on link "Connect" at bounding box center [415, 201] width 96 height 82
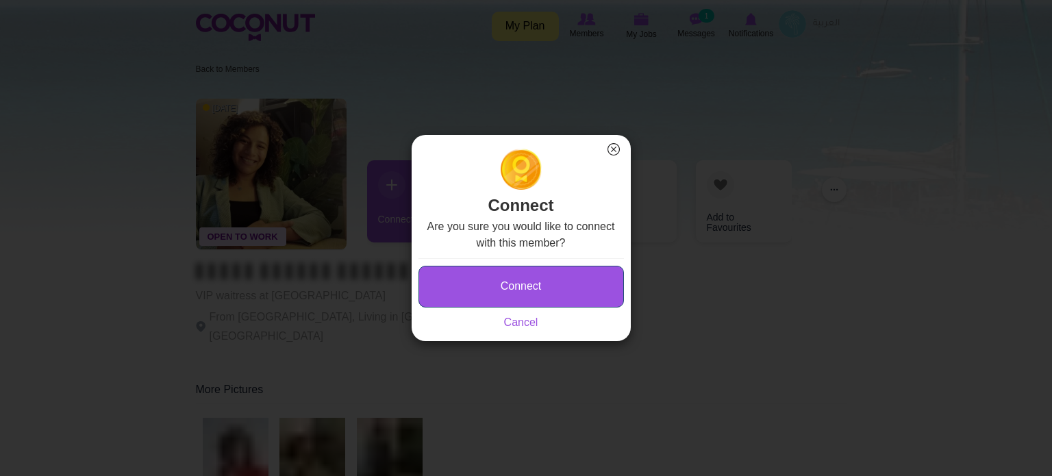
click at [468, 295] on button "Connect" at bounding box center [520, 287] width 205 height 42
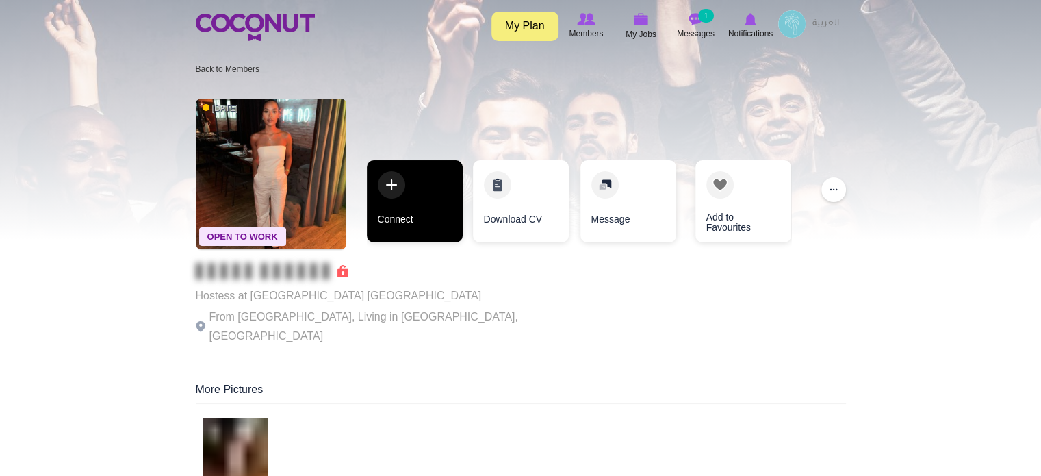
click at [403, 185] on link "Connect" at bounding box center [415, 201] width 96 height 82
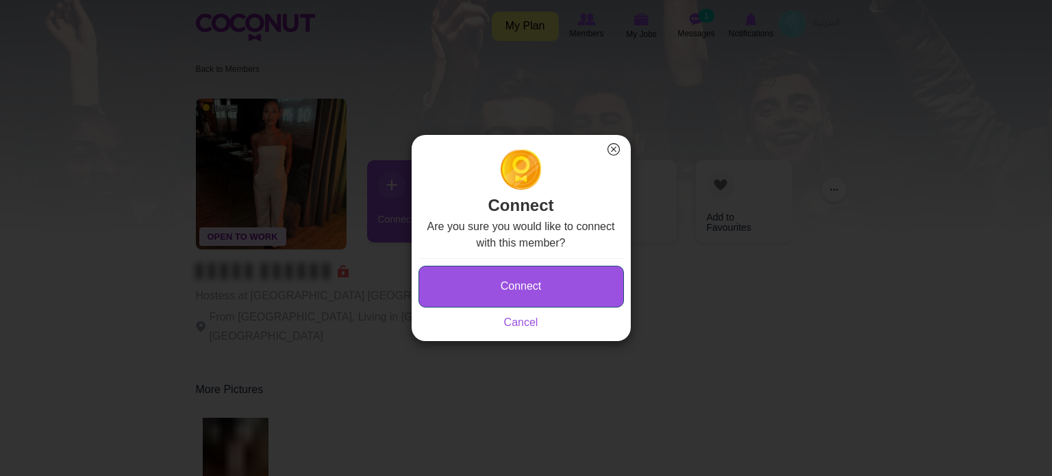
click at [490, 292] on button "Connect" at bounding box center [520, 287] width 205 height 42
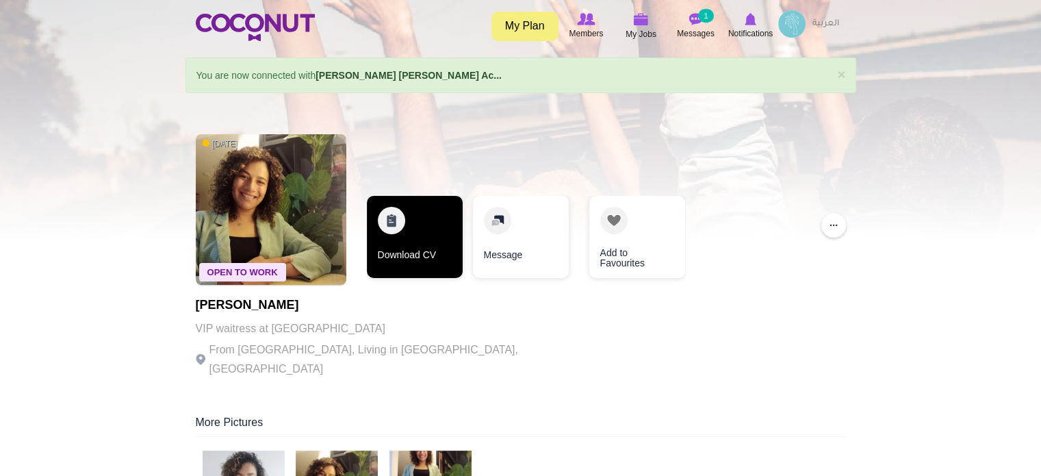
click at [390, 243] on link "Download CV" at bounding box center [415, 237] width 96 height 82
